Goal: Information Seeking & Learning: Learn about a topic

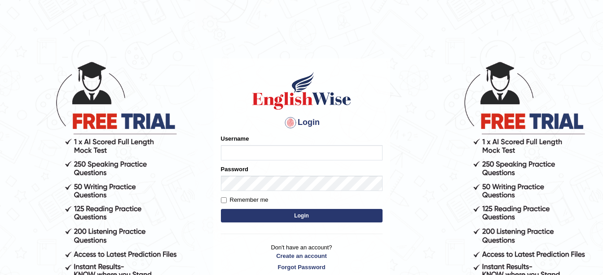
type input "amitpandey_parramatta"
click at [293, 217] on button "Login" at bounding box center [302, 215] width 162 height 13
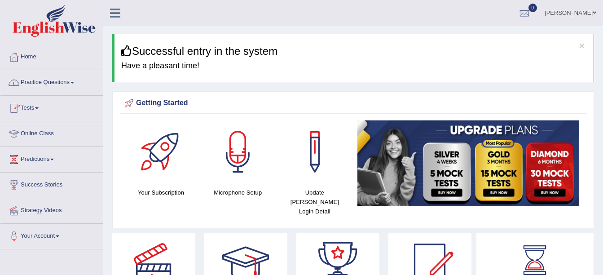
click at [51, 131] on link "Online Class" at bounding box center [51, 132] width 102 height 22
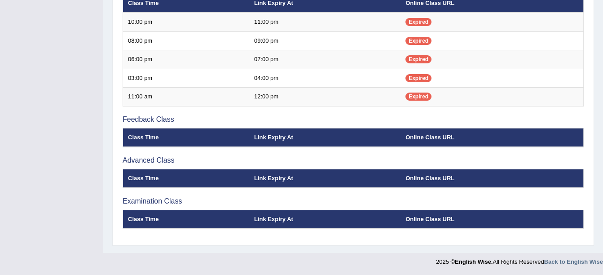
scroll to position [341, 0]
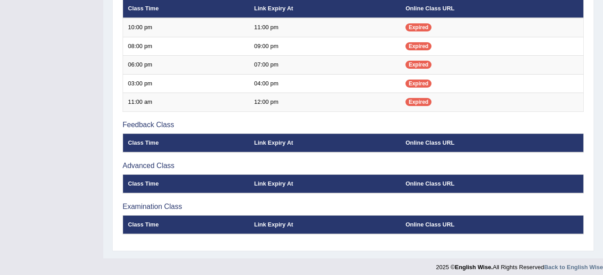
scroll to position [335, 0]
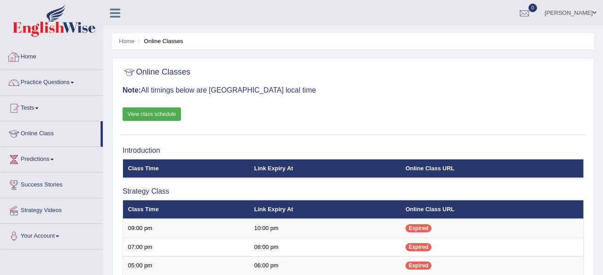
click at [35, 58] on link "Home" at bounding box center [51, 55] width 102 height 22
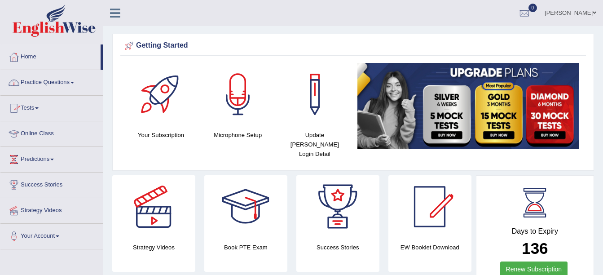
click at [74, 83] on span at bounding box center [72, 83] width 4 height 2
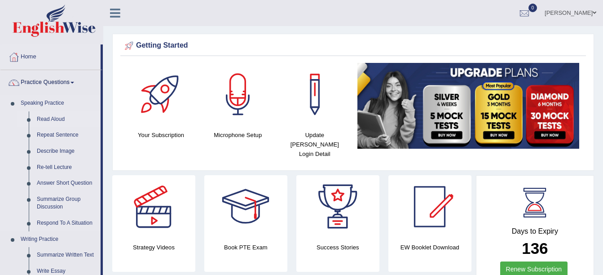
click at [56, 118] on link "Read Aloud" at bounding box center [67, 119] width 68 height 16
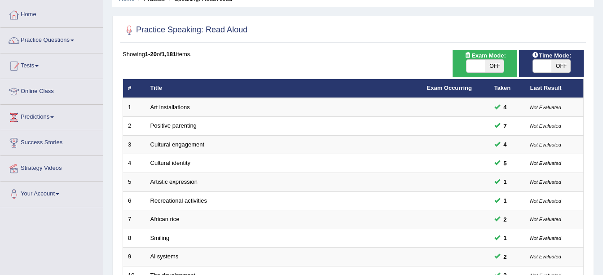
click at [502, 70] on span "OFF" at bounding box center [494, 66] width 19 height 13
checkbox input "true"
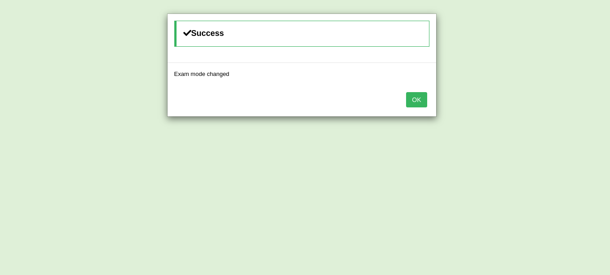
click at [427, 95] on button "OK" at bounding box center [416, 99] width 21 height 15
click at [413, 93] on button "OK" at bounding box center [416, 99] width 21 height 15
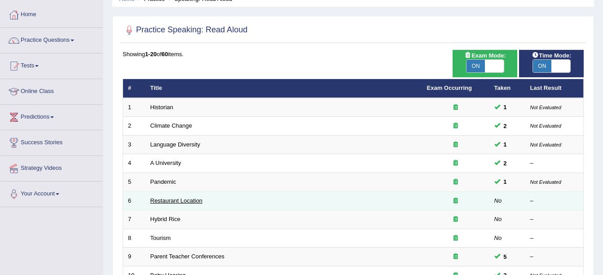
click at [169, 201] on link "Restaurant Location" at bounding box center [176, 200] width 52 height 7
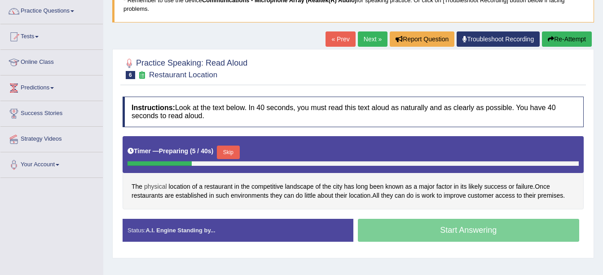
scroll to position [74, 0]
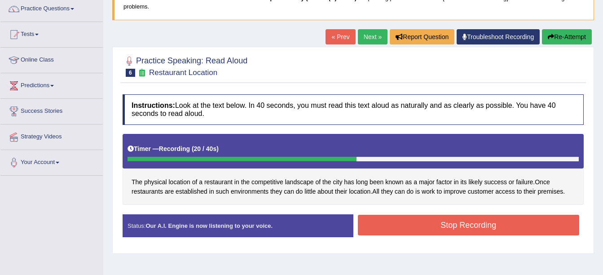
click at [424, 228] on button "Stop Recording" at bounding box center [469, 225] width 222 height 21
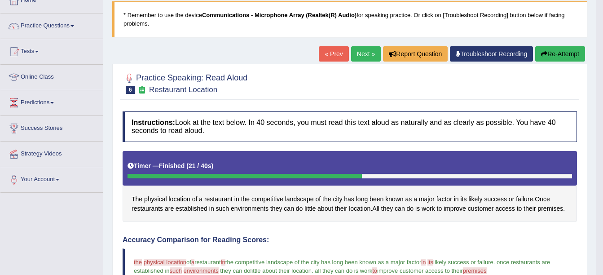
scroll to position [54, 0]
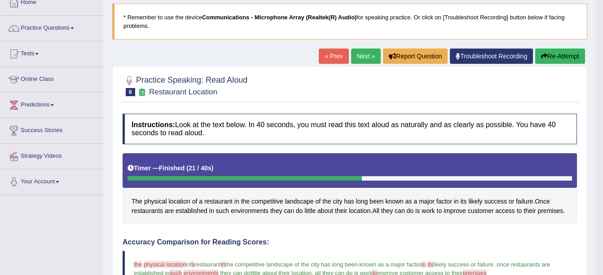
click at [564, 56] on button "Re-Attempt" at bounding box center [560, 55] width 50 height 15
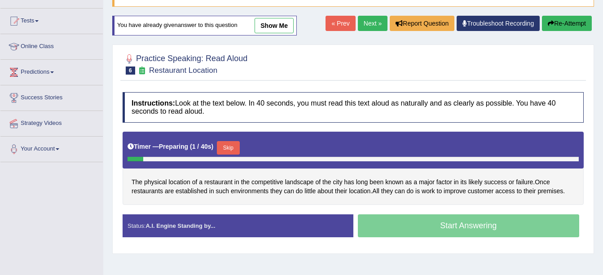
click at [229, 147] on button "Skip" at bounding box center [228, 147] width 22 height 13
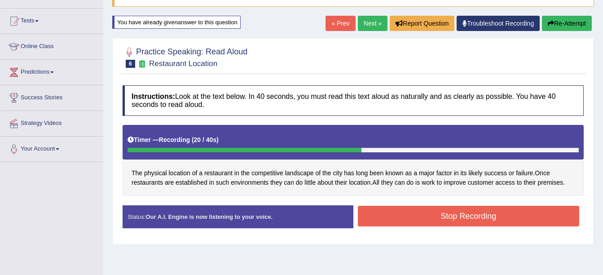
click at [396, 220] on button "Stop Recording" at bounding box center [469, 216] width 222 height 21
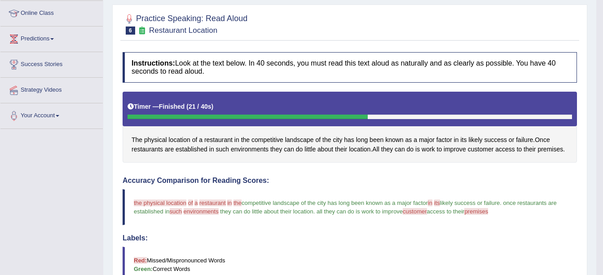
scroll to position [120, 0]
click at [136, 140] on span "The" at bounding box center [137, 140] width 11 height 9
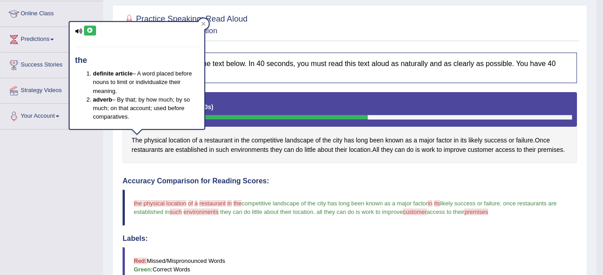
click at [89, 26] on button at bounding box center [90, 31] width 12 height 10
click at [205, 21] on div at bounding box center [203, 23] width 11 height 11
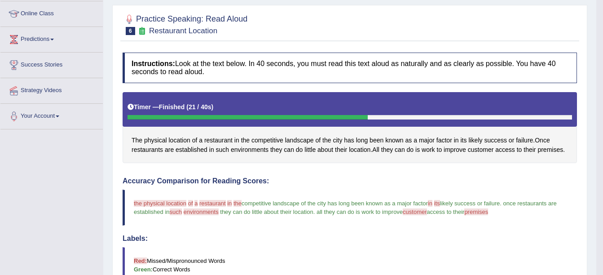
scroll to position [0, 0]
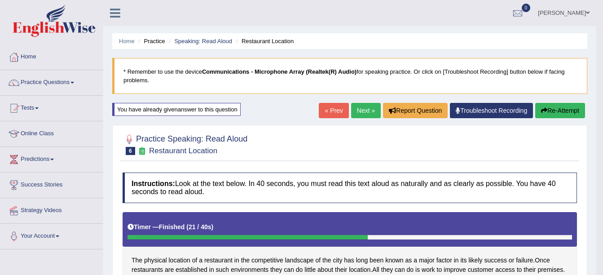
click at [355, 112] on link "Next »" at bounding box center [366, 110] width 30 height 15
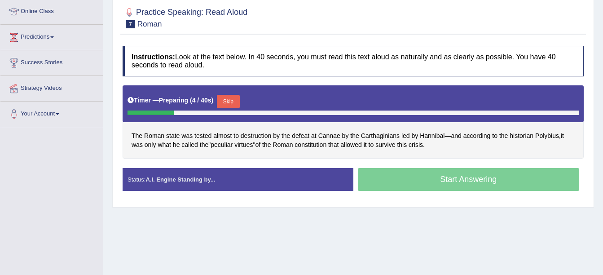
scroll to position [123, 0]
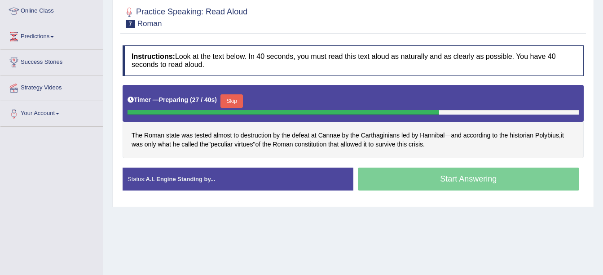
click at [231, 98] on button "Skip" at bounding box center [231, 100] width 22 height 13
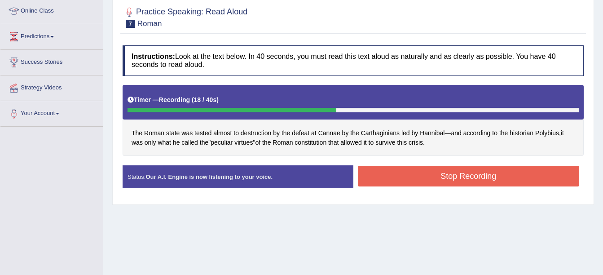
click at [402, 179] on button "Stop Recording" at bounding box center [469, 176] width 222 height 21
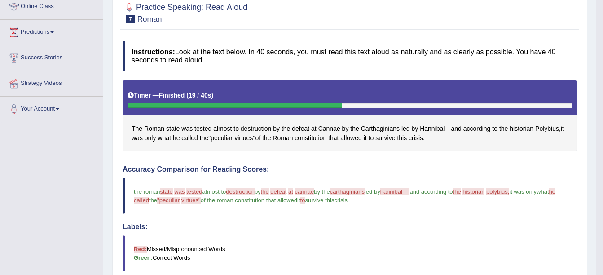
scroll to position [0, 0]
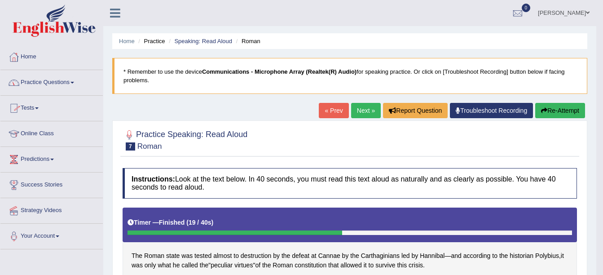
click at [73, 82] on link "Practice Questions" at bounding box center [51, 81] width 102 height 22
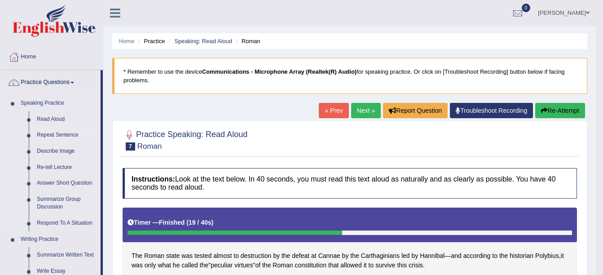
click at [62, 132] on link "Repeat Sentence" at bounding box center [67, 135] width 68 height 16
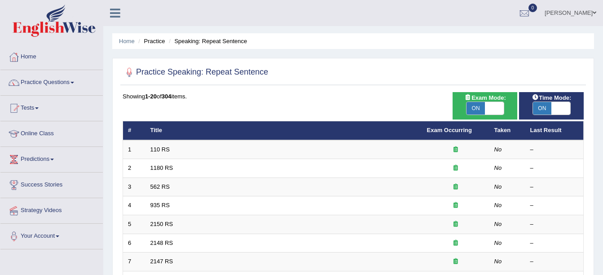
click at [160, 146] on link "110 RS" at bounding box center [159, 149] width 19 height 7
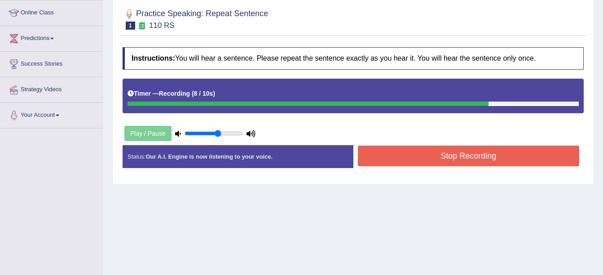
click at [420, 158] on button "Stop Recording" at bounding box center [469, 155] width 222 height 21
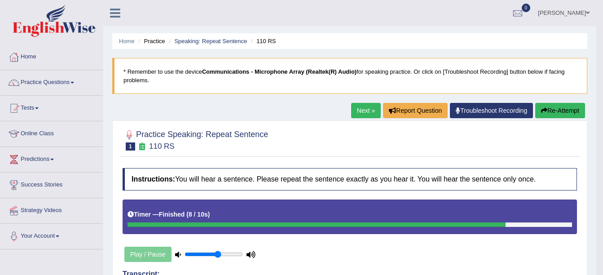
click at [362, 109] on link "Next »" at bounding box center [366, 110] width 30 height 15
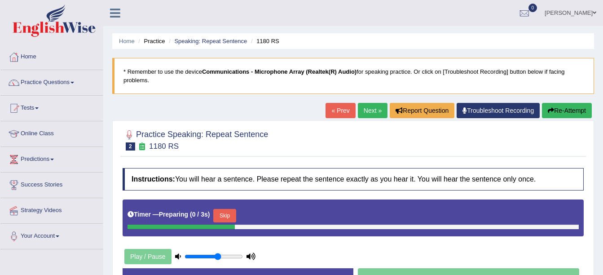
click at [220, 209] on button "Skip" at bounding box center [224, 215] width 22 height 13
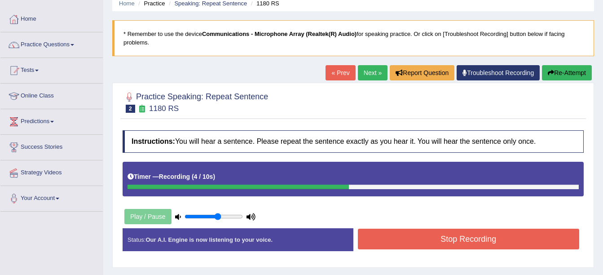
click at [461, 239] on button "Stop Recording" at bounding box center [469, 239] width 222 height 21
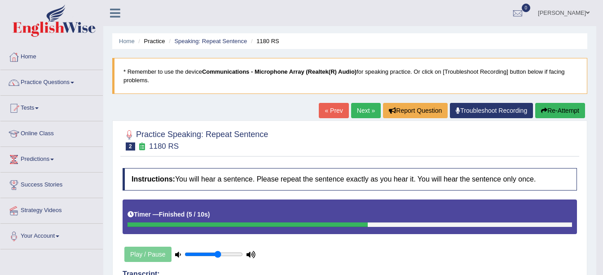
click at [362, 113] on link "Next »" at bounding box center [366, 110] width 30 height 15
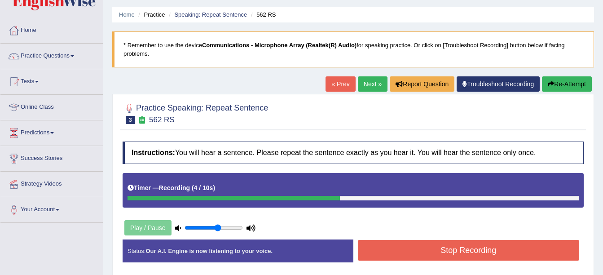
scroll to position [27, 0]
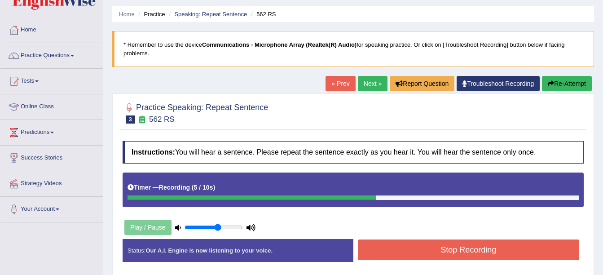
click at [411, 251] on button "Stop Recording" at bounding box center [469, 249] width 222 height 21
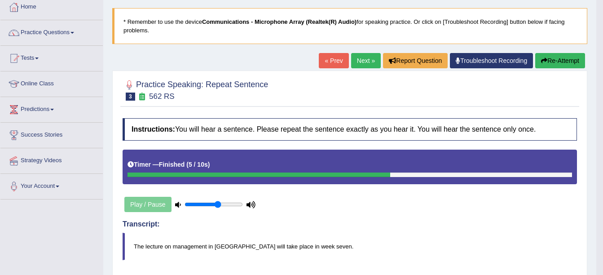
scroll to position [49, 0]
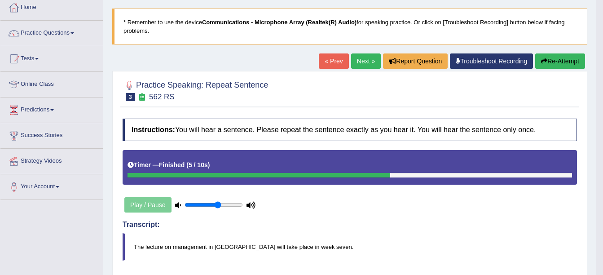
click at [366, 62] on link "Next »" at bounding box center [366, 60] width 30 height 15
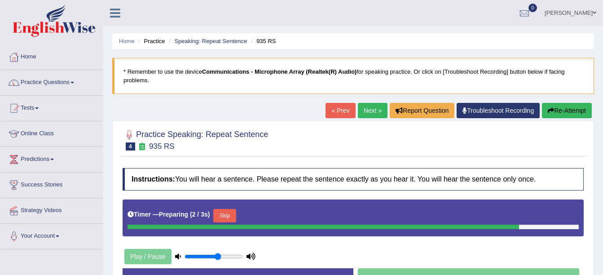
click at [222, 209] on button "Skip" at bounding box center [224, 215] width 22 height 13
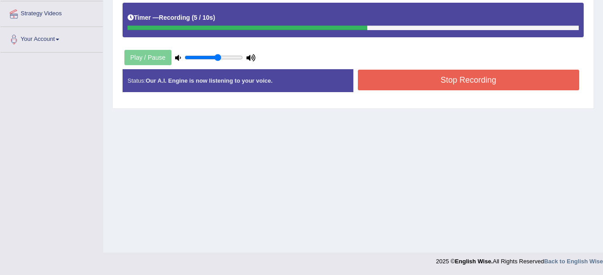
click at [462, 79] on button "Stop Recording" at bounding box center [469, 80] width 222 height 21
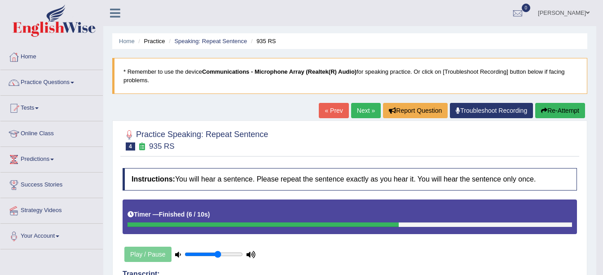
click at [362, 111] on link "Next »" at bounding box center [366, 110] width 30 height 15
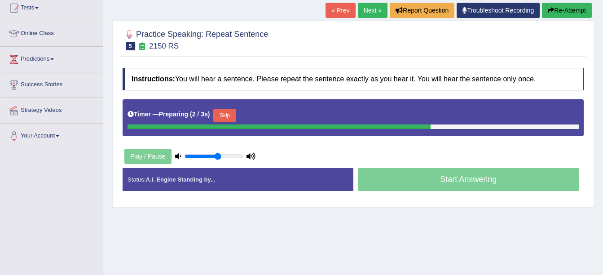
click at [220, 114] on button "Skip" at bounding box center [224, 115] width 22 height 13
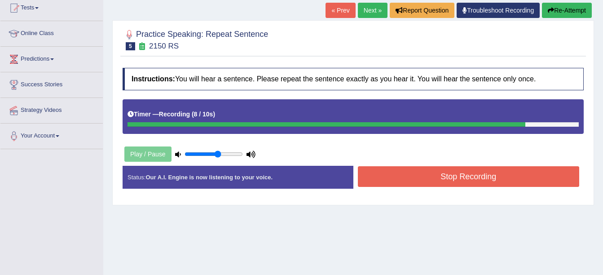
click at [486, 177] on button "Stop Recording" at bounding box center [469, 176] width 222 height 21
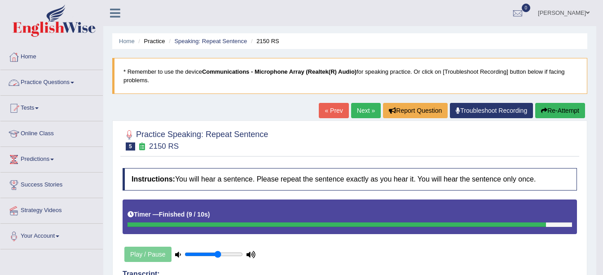
click at [74, 83] on span at bounding box center [72, 83] width 4 height 2
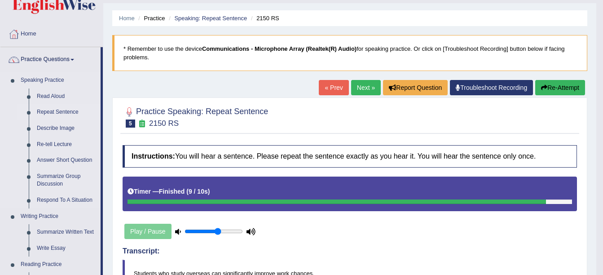
scroll to position [23, 0]
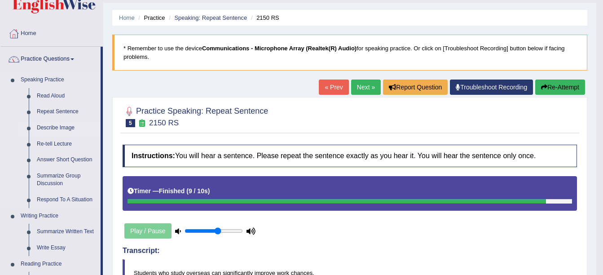
click at [61, 127] on link "Describe Image" at bounding box center [67, 128] width 68 height 16
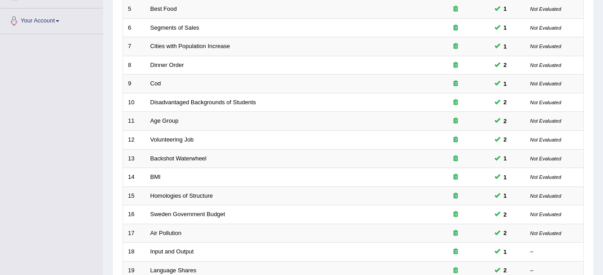
scroll to position [320, 0]
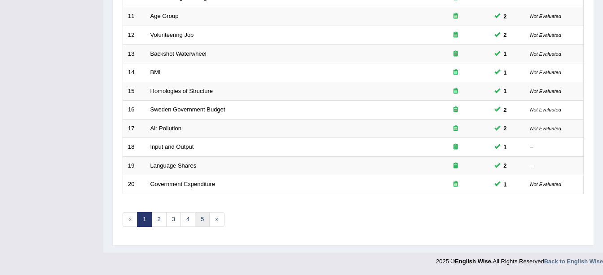
click at [203, 216] on link "5" at bounding box center [202, 219] width 15 height 15
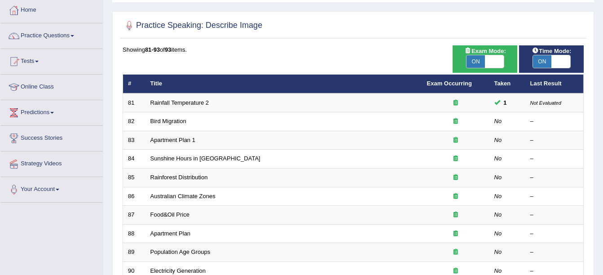
scroll to position [43, 0]
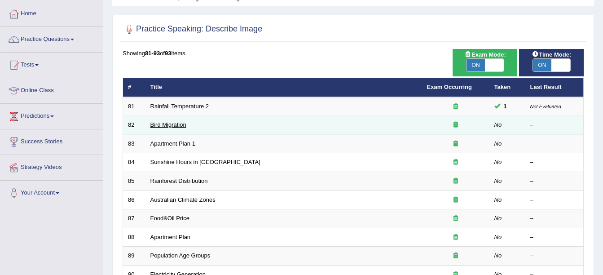
click at [158, 125] on link "Bird Migration" at bounding box center [168, 124] width 36 height 7
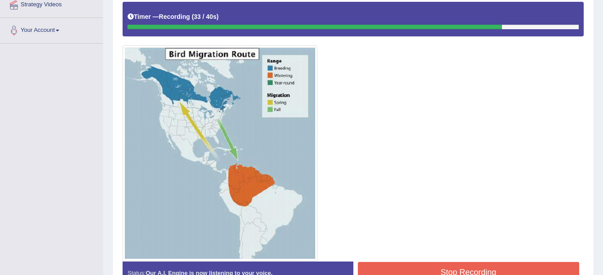
scroll to position [248, 0]
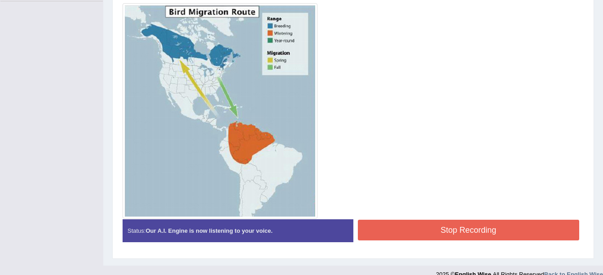
click at [383, 221] on button "Stop Recording" at bounding box center [469, 230] width 222 height 21
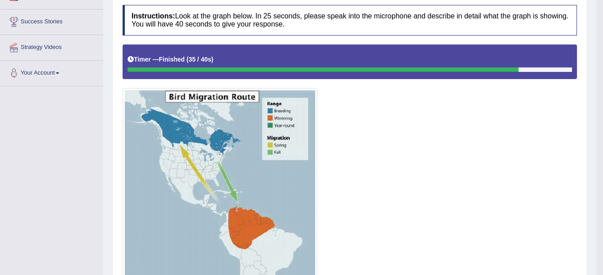
scroll to position [62, 0]
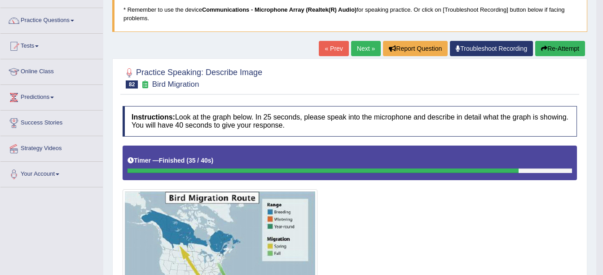
click at [361, 48] on link "Next »" at bounding box center [366, 48] width 30 height 15
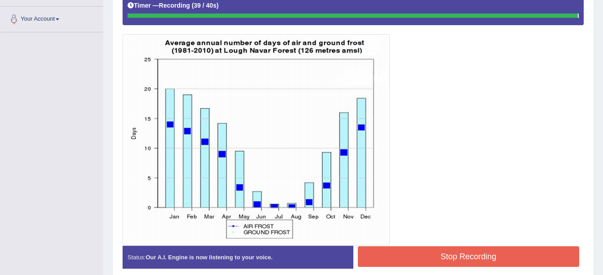
click at [441, 252] on button "Stop Recording" at bounding box center [469, 256] width 222 height 21
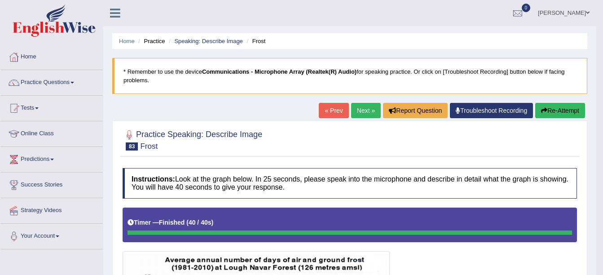
scroll to position [45, 0]
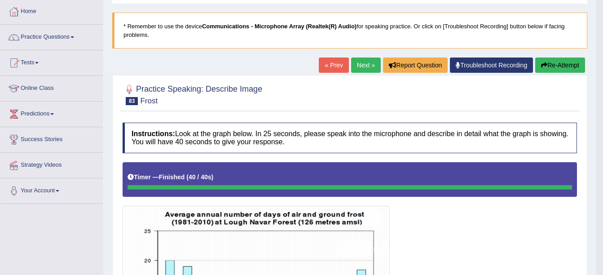
click at [365, 66] on link "Next »" at bounding box center [366, 64] width 30 height 15
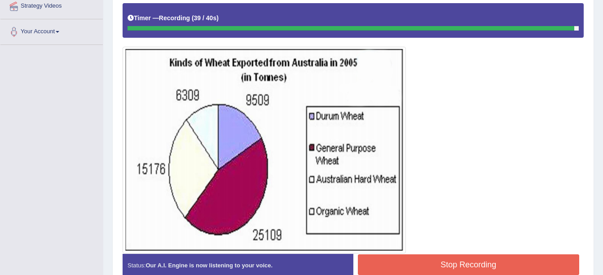
click at [461, 264] on button "Stop Recording" at bounding box center [469, 264] width 222 height 21
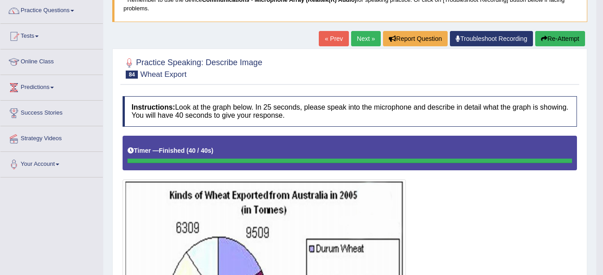
scroll to position [55, 0]
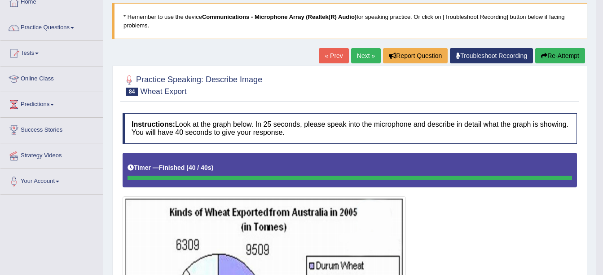
click at [357, 57] on link "Next »" at bounding box center [366, 55] width 30 height 15
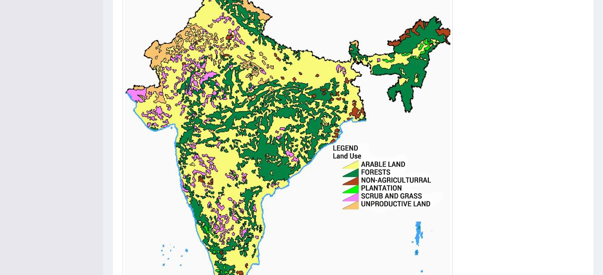
scroll to position [399, 0]
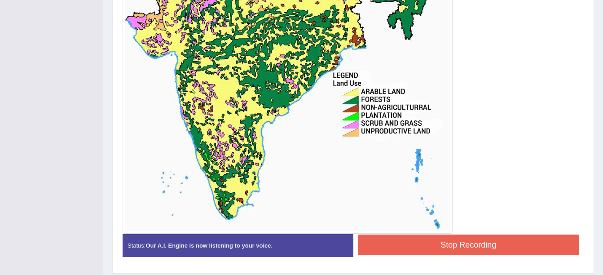
click at [446, 242] on button "Stop Recording" at bounding box center [469, 244] width 222 height 21
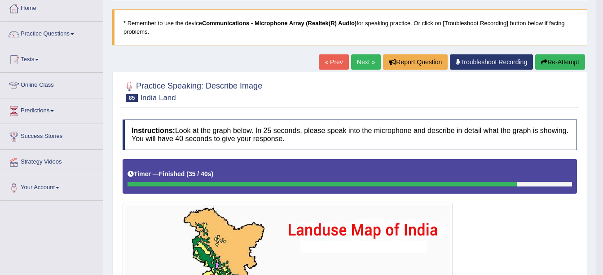
scroll to position [0, 0]
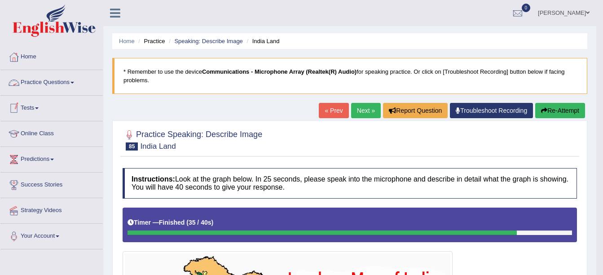
click at [71, 79] on link "Practice Questions" at bounding box center [51, 81] width 102 height 22
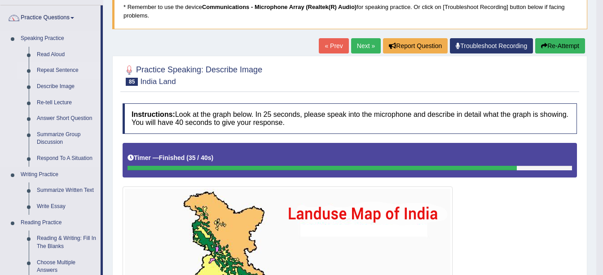
scroll to position [66, 0]
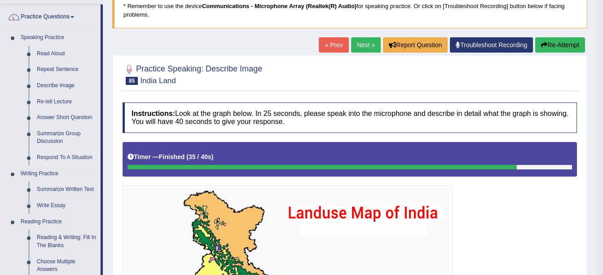
click at [62, 155] on link "Respond To A Situation" at bounding box center [67, 158] width 68 height 16
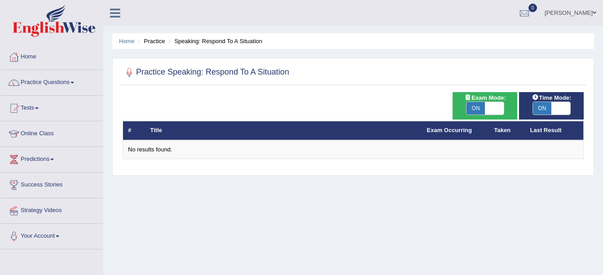
click at [479, 114] on span "ON" at bounding box center [476, 108] width 19 height 13
checkbox input "false"
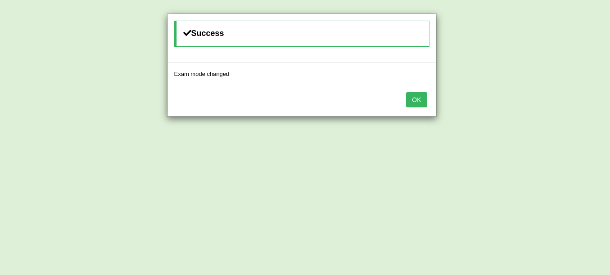
click at [416, 101] on button "OK" at bounding box center [416, 99] width 21 height 15
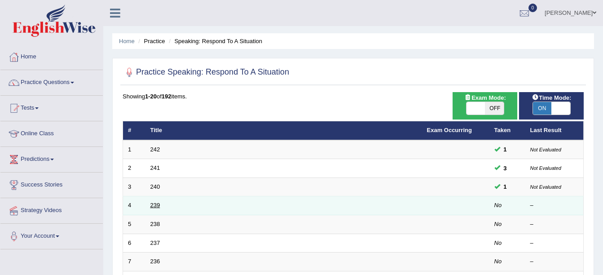
click at [157, 204] on link "239" at bounding box center [155, 205] width 10 height 7
